Goal: Transaction & Acquisition: Purchase product/service

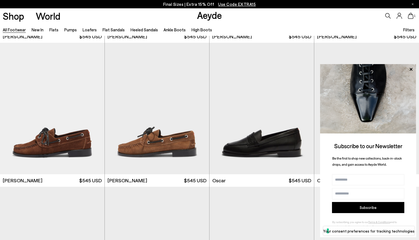
scroll to position [446, 0]
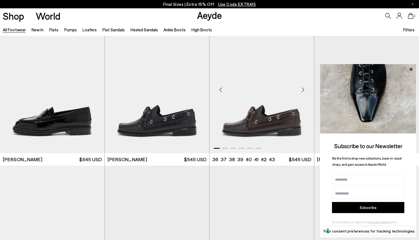
click at [303, 90] on div "Next slide" at bounding box center [303, 89] width 17 height 17
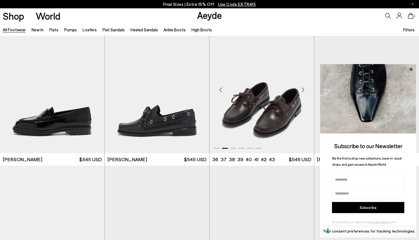
click at [303, 90] on div "Next slide" at bounding box center [303, 89] width 17 height 17
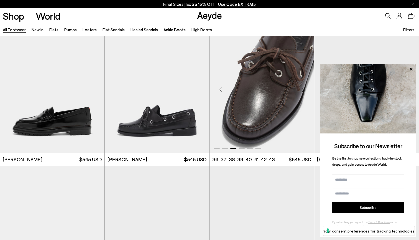
click at [303, 90] on div "Next slide" at bounding box center [303, 89] width 17 height 17
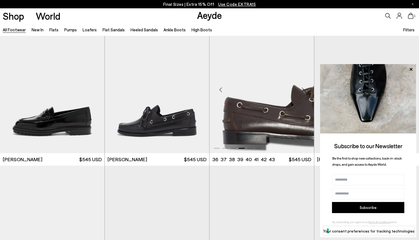
click at [303, 90] on div "Next slide" at bounding box center [303, 89] width 17 height 17
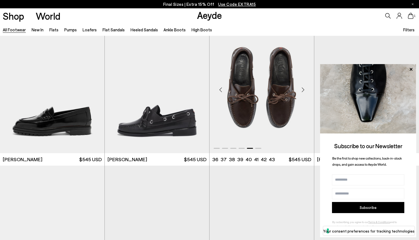
click at [303, 90] on div "Next slide" at bounding box center [303, 89] width 17 height 17
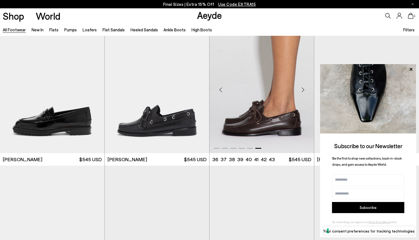
click at [279, 114] on img "6 / 6" at bounding box center [262, 87] width 104 height 131
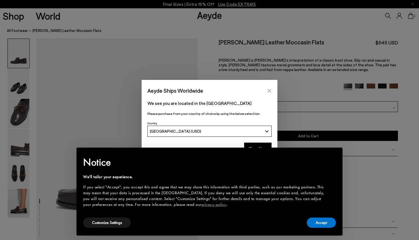
click at [270, 92] on icon "Close" at bounding box center [270, 91] width 4 height 4
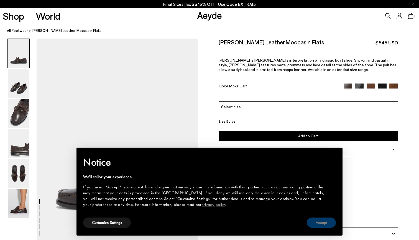
click at [324, 224] on button "Accept" at bounding box center [321, 222] width 29 height 10
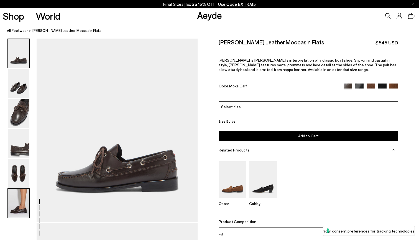
click at [20, 205] on img at bounding box center [19, 202] width 22 height 29
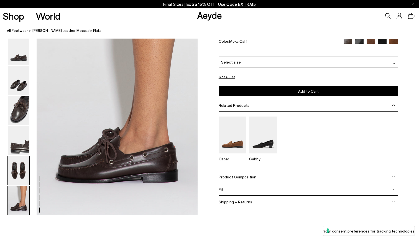
click at [19, 169] on img at bounding box center [19, 170] width 22 height 29
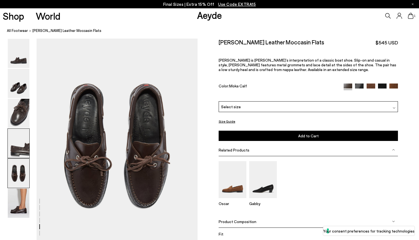
click at [20, 150] on img at bounding box center [19, 143] width 22 height 29
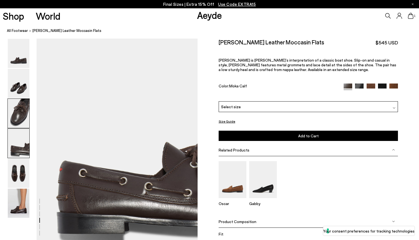
click at [20, 121] on img at bounding box center [19, 113] width 22 height 29
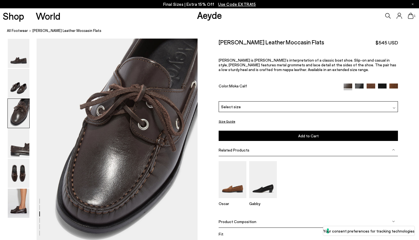
click at [21, 100] on img at bounding box center [19, 113] width 22 height 29
click at [21, 95] on img at bounding box center [19, 83] width 22 height 29
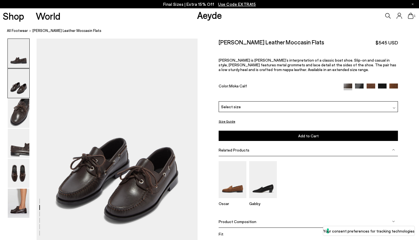
click at [25, 61] on img at bounding box center [19, 53] width 22 height 29
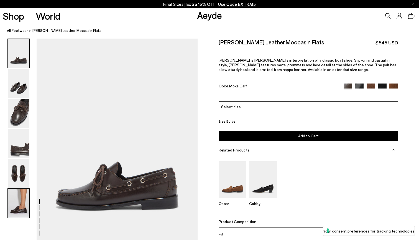
click at [15, 210] on img at bounding box center [19, 202] width 22 height 29
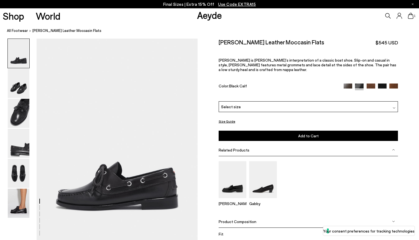
click at [386, 20] on div "1" at bounding box center [349, 15] width 140 height 15
click at [388, 17] on icon at bounding box center [388, 16] width 6 height 6
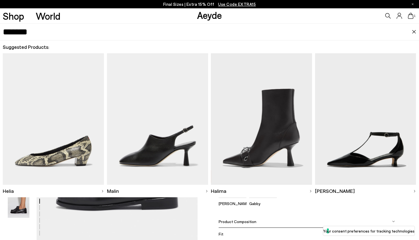
type input "*******"
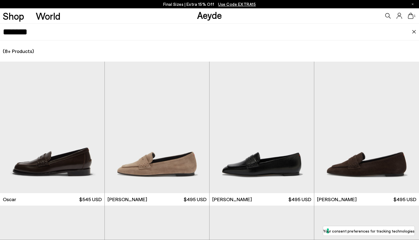
scroll to position [0, 5]
click at [419, 50] on div "(8+ Products) (0 Collections) (0 Pages) (0 Suggestions)" at bounding box center [209, 50] width 419 height 21
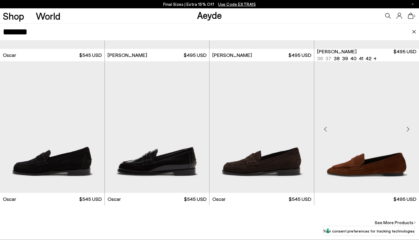
scroll to position [144, 0]
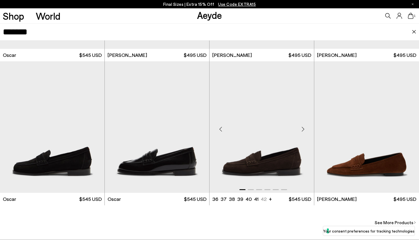
click at [306, 129] on div "Next slide" at bounding box center [303, 129] width 17 height 17
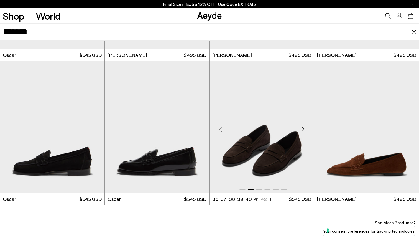
click at [306, 129] on div "Next slide" at bounding box center [303, 129] width 17 height 17
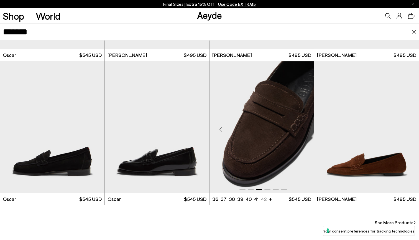
click at [306, 129] on div "Next slide" at bounding box center [303, 129] width 17 height 17
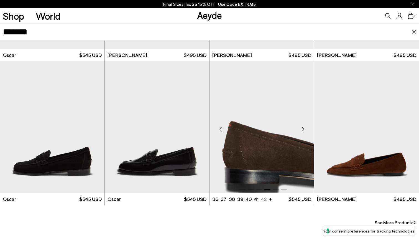
click at [306, 129] on div "Next slide" at bounding box center [303, 129] width 17 height 17
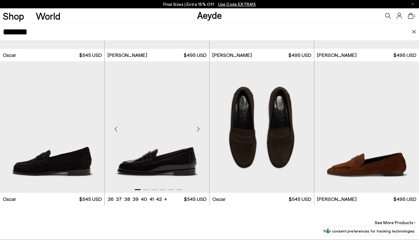
click at [200, 131] on div "Next slide" at bounding box center [198, 129] width 17 height 17
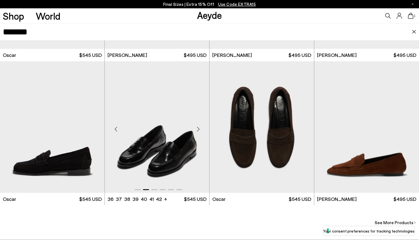
click at [200, 131] on div "Next slide" at bounding box center [198, 129] width 17 height 17
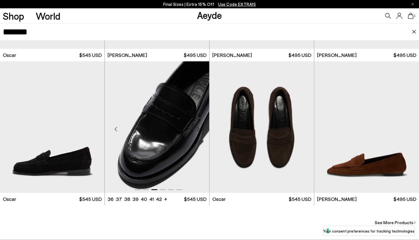
click at [200, 131] on div "Next slide" at bounding box center [198, 129] width 17 height 17
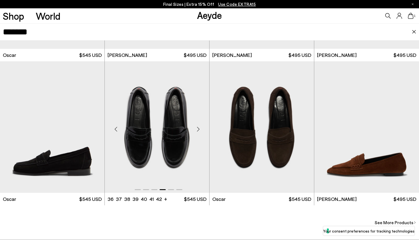
click at [200, 131] on div "Next slide" at bounding box center [198, 129] width 17 height 17
click at [93, 127] on div "Next slide" at bounding box center [93, 129] width 17 height 17
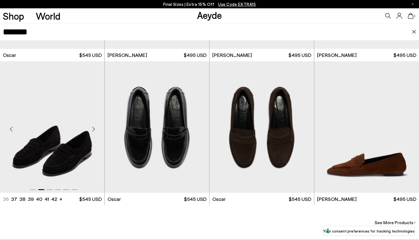
click at [93, 127] on div "Next slide" at bounding box center [93, 129] width 17 height 17
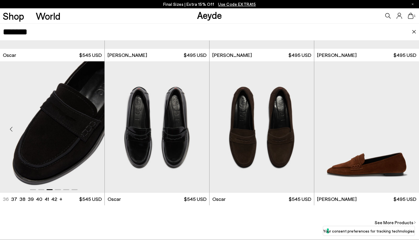
click at [93, 127] on div "Next slide" at bounding box center [93, 129] width 17 height 17
